Goal: Information Seeking & Learning: Learn about a topic

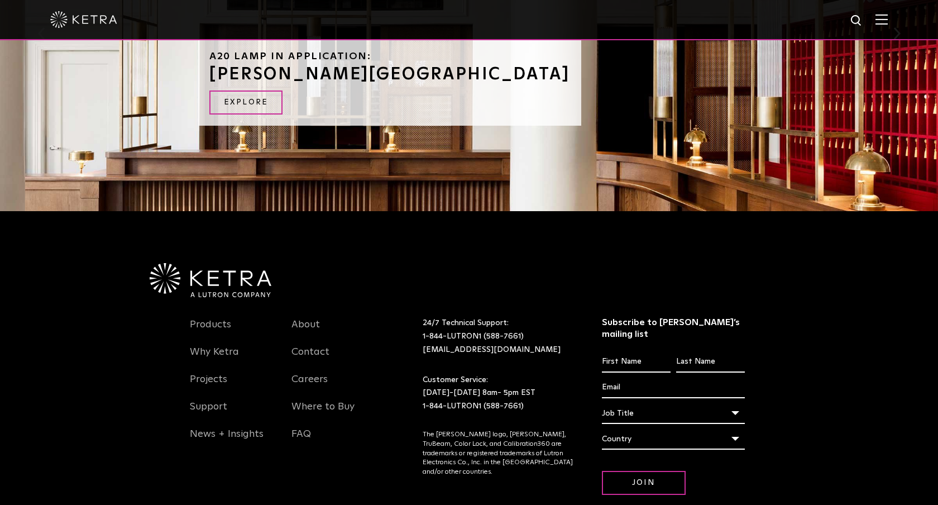
scroll to position [1304, 0]
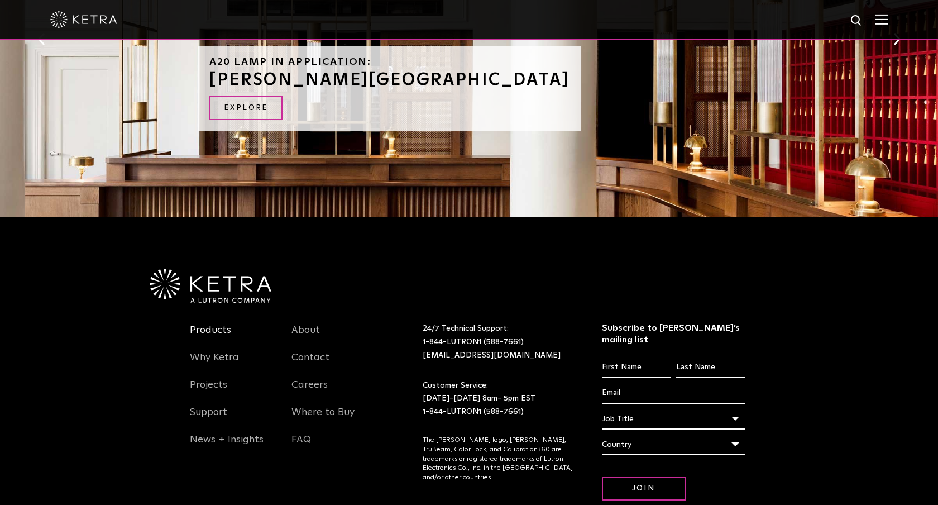
click at [223, 324] on link "Products" at bounding box center [210, 337] width 41 height 26
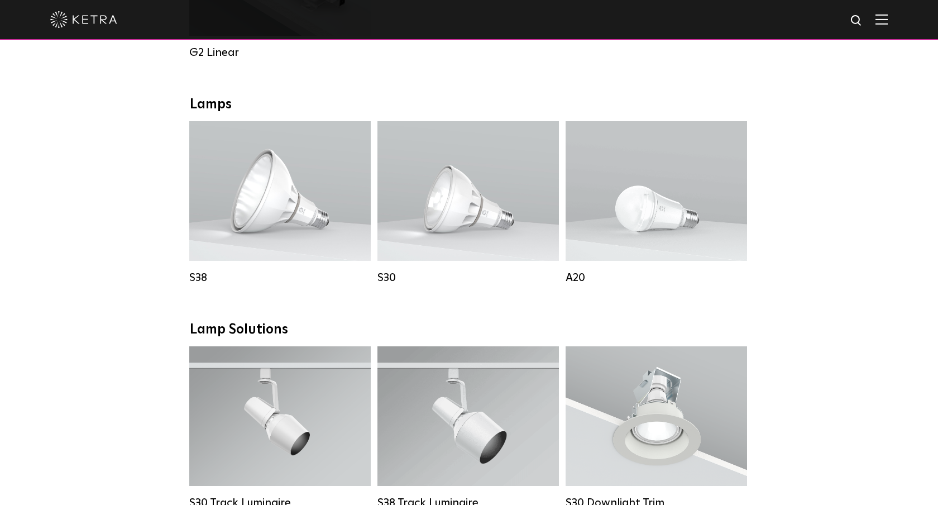
scroll to position [764, 0]
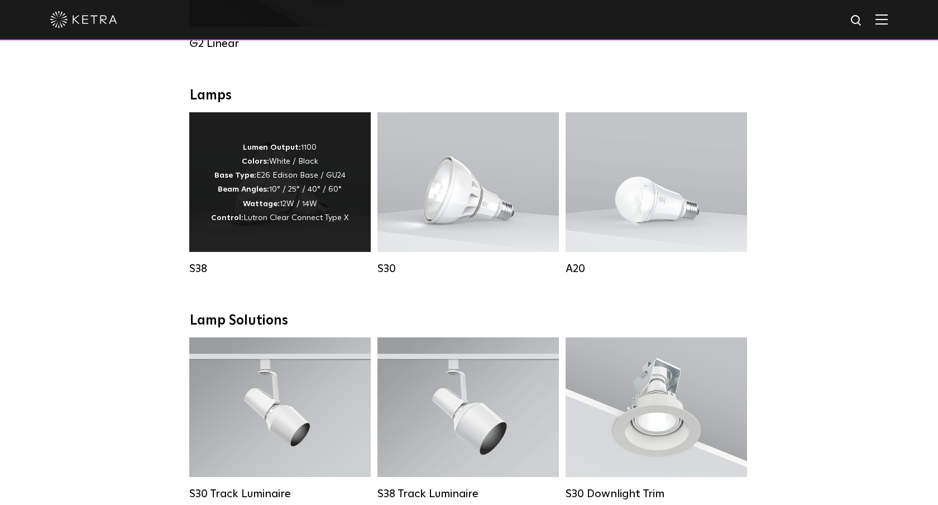
click at [308, 177] on p "Lumen Output: 1100 Colors: White / Black Base Type: E26 Edison Base / GU24 Beam…" at bounding box center [279, 183] width 137 height 84
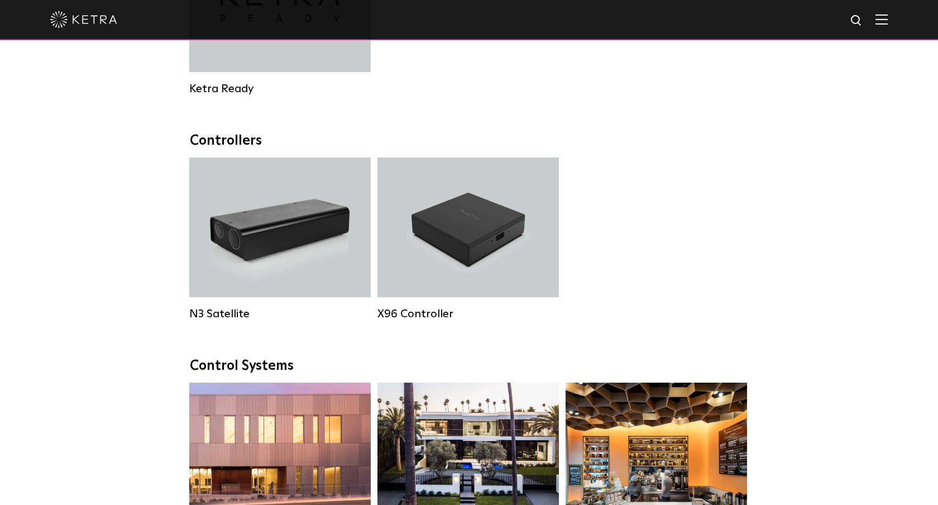
scroll to position [764, 0]
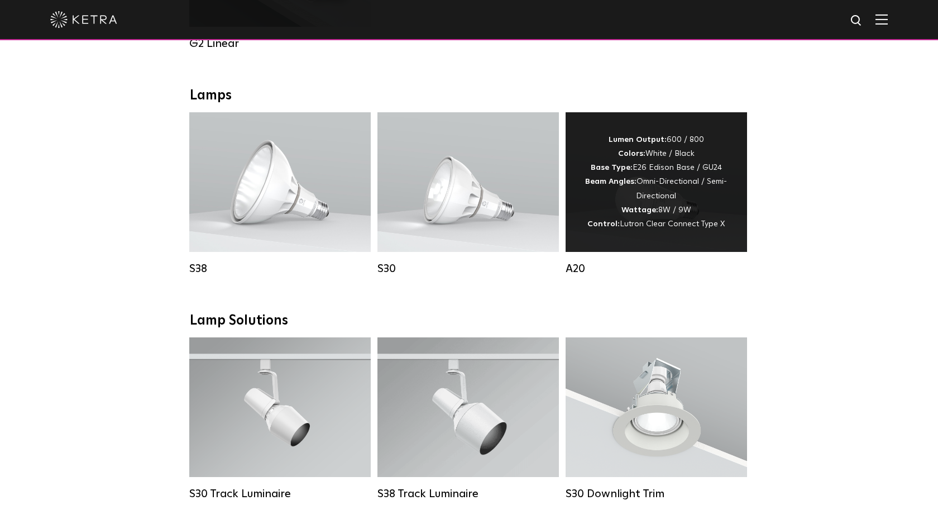
click at [718, 204] on div "Lumen Output: 600 / 800 Colors: White / Black Base Type: E26 Edison Base / GU24…" at bounding box center [656, 182] width 148 height 98
